Goal: Find specific page/section: Find specific page/section

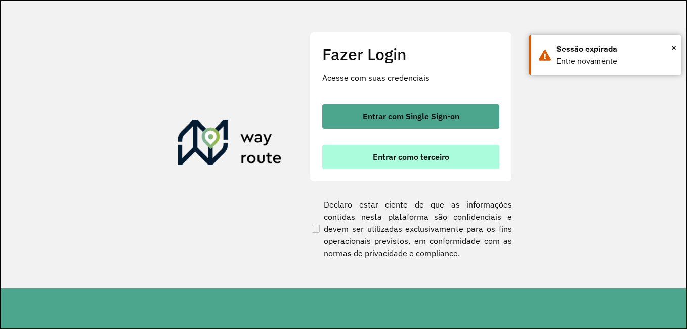
click at [425, 162] on button "Entrar como terceiro" at bounding box center [410, 157] width 177 height 24
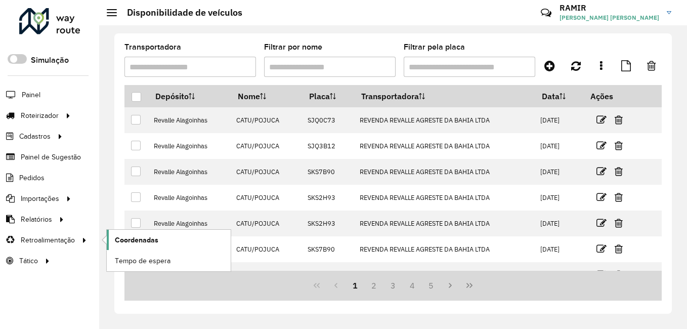
click at [137, 238] on span "Coordenadas" at bounding box center [137, 240] width 44 height 11
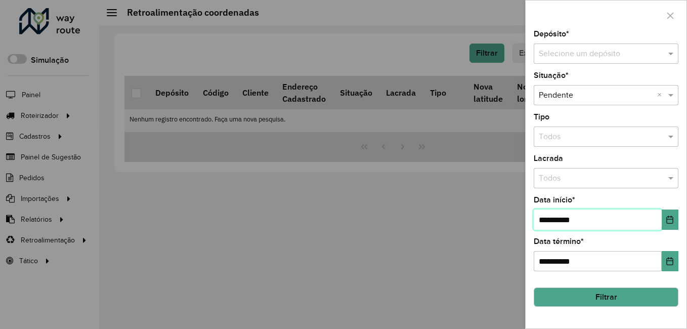
click at [661, 221] on input "**********" at bounding box center [598, 219] width 128 height 20
click at [669, 217] on icon "Choose Date" at bounding box center [670, 220] width 8 height 8
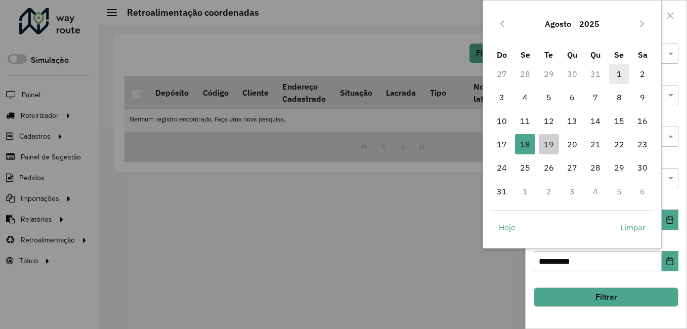
click at [622, 67] on span "1" at bounding box center [619, 74] width 20 height 20
type input "**********"
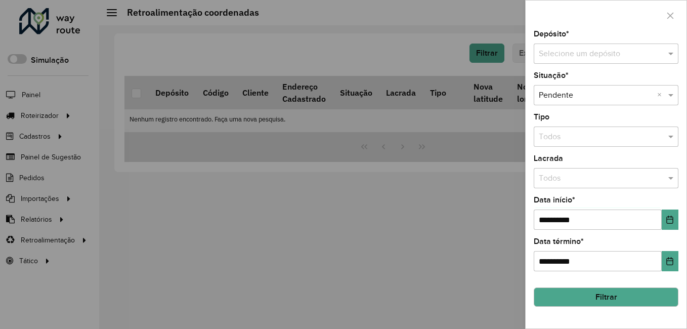
click at [600, 293] on button "Filtrar" at bounding box center [606, 296] width 145 height 19
click at [611, 302] on button "Filtrar" at bounding box center [606, 296] width 145 height 19
click at [586, 49] on input "text" at bounding box center [596, 54] width 114 height 12
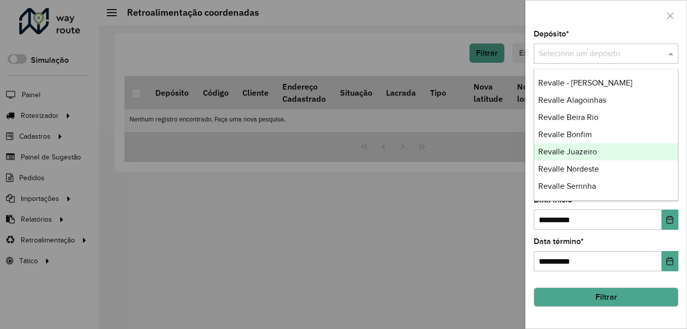
click at [571, 153] on span "Revalle Juazeiro" at bounding box center [567, 151] width 59 height 9
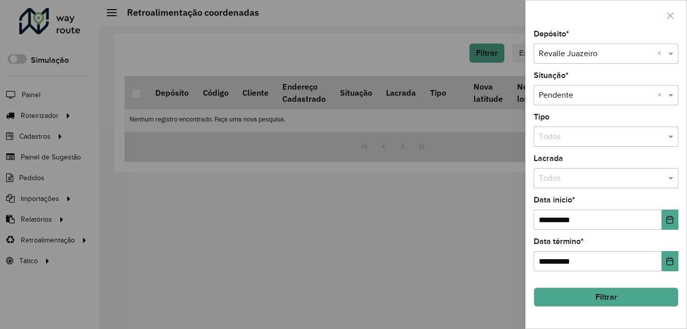
click at [600, 296] on button "Filtrar" at bounding box center [606, 296] width 145 height 19
